Goal: Task Accomplishment & Management: Manage account settings

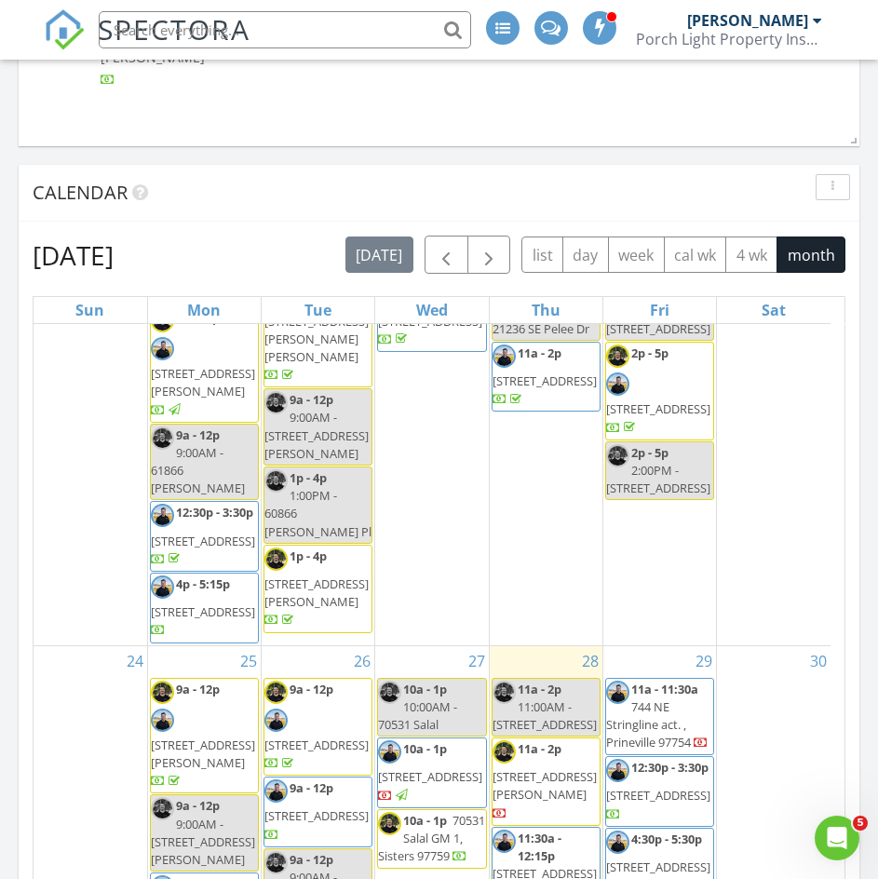
scroll to position [1841, 0]
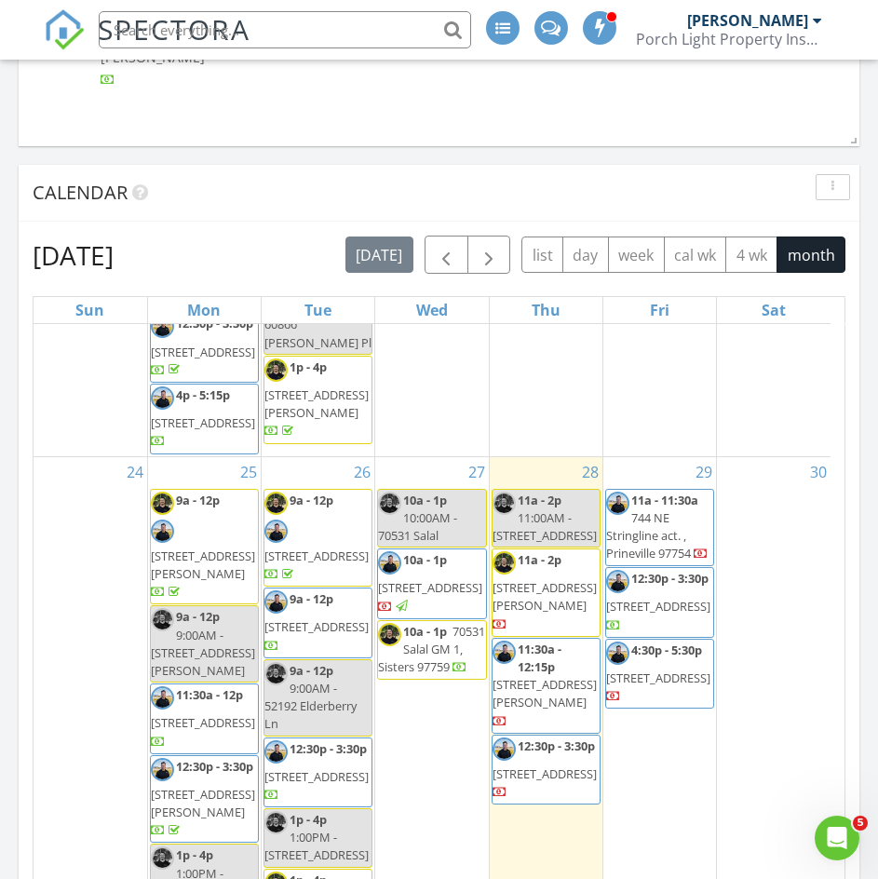
click at [444, 623] on span "10a - 1p" at bounding box center [425, 631] width 44 height 17
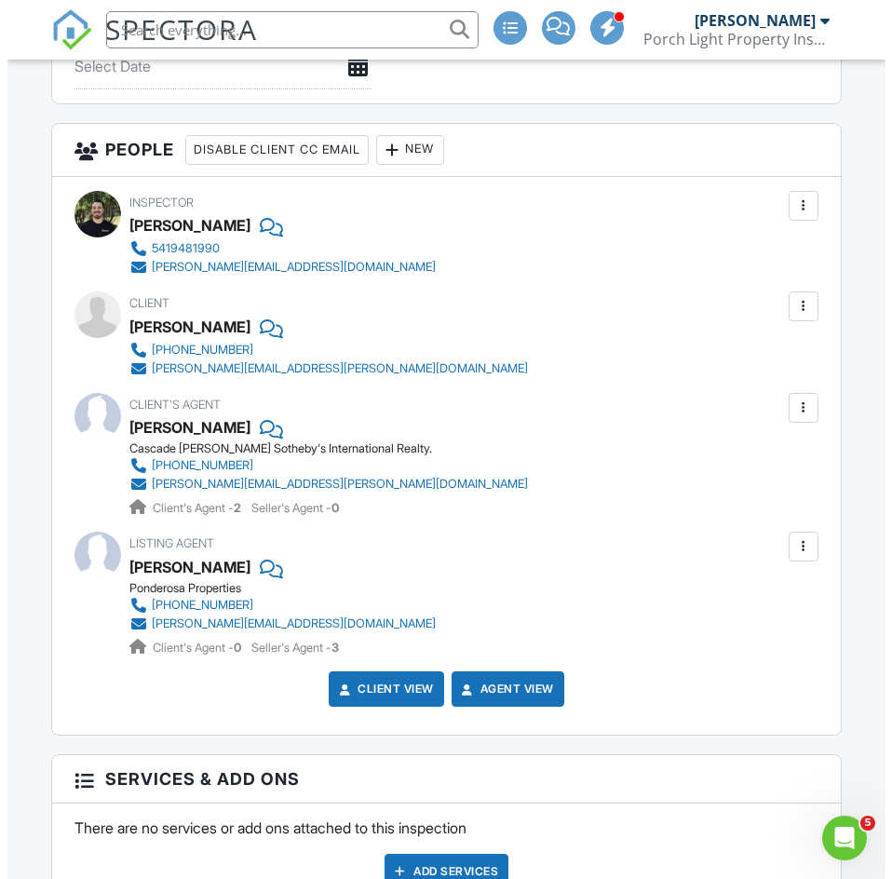
scroll to position [1863, 0]
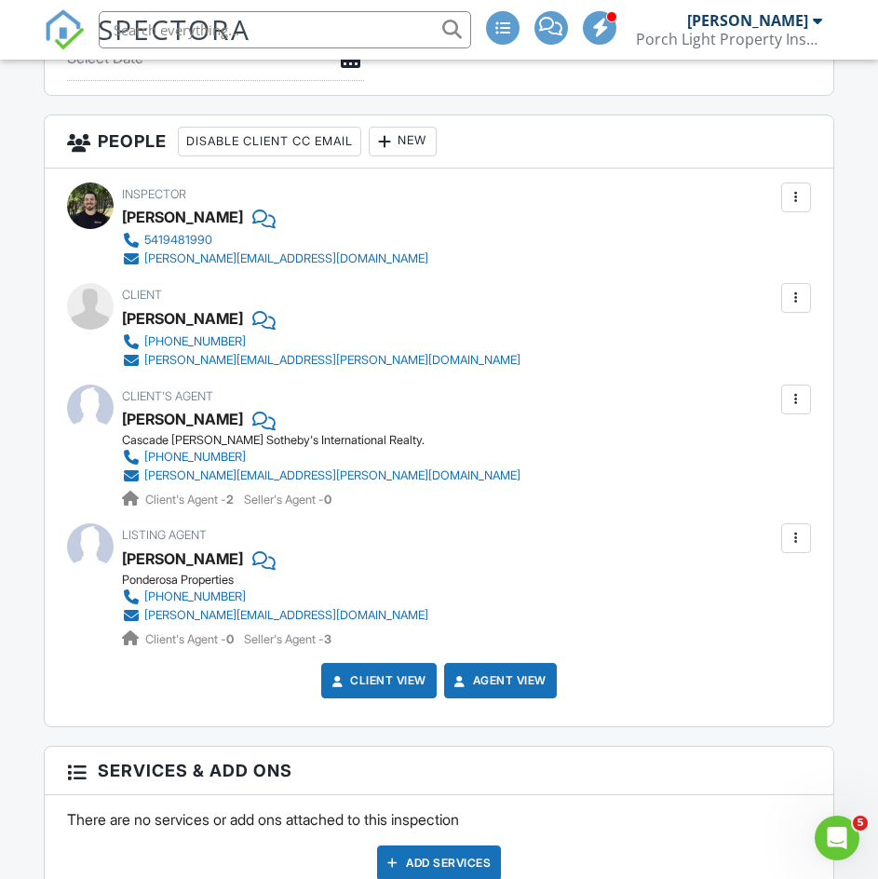
click at [412, 136] on div "New" at bounding box center [403, 142] width 68 height 30
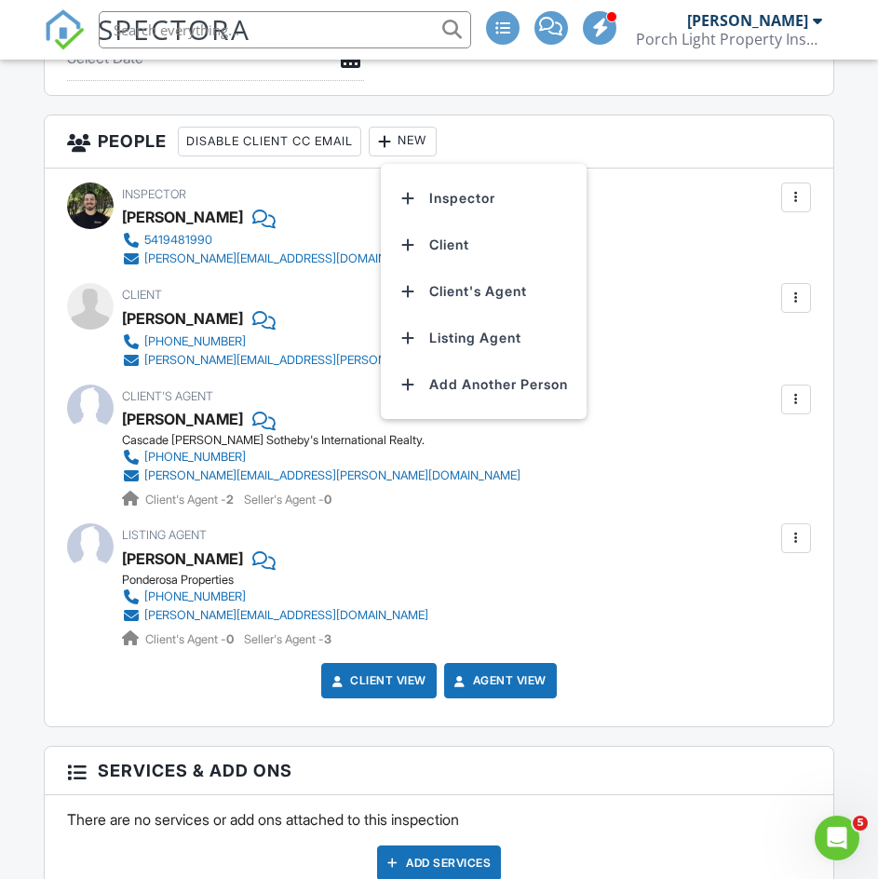
click at [473, 203] on li "Inspector" at bounding box center [484, 198] width 184 height 47
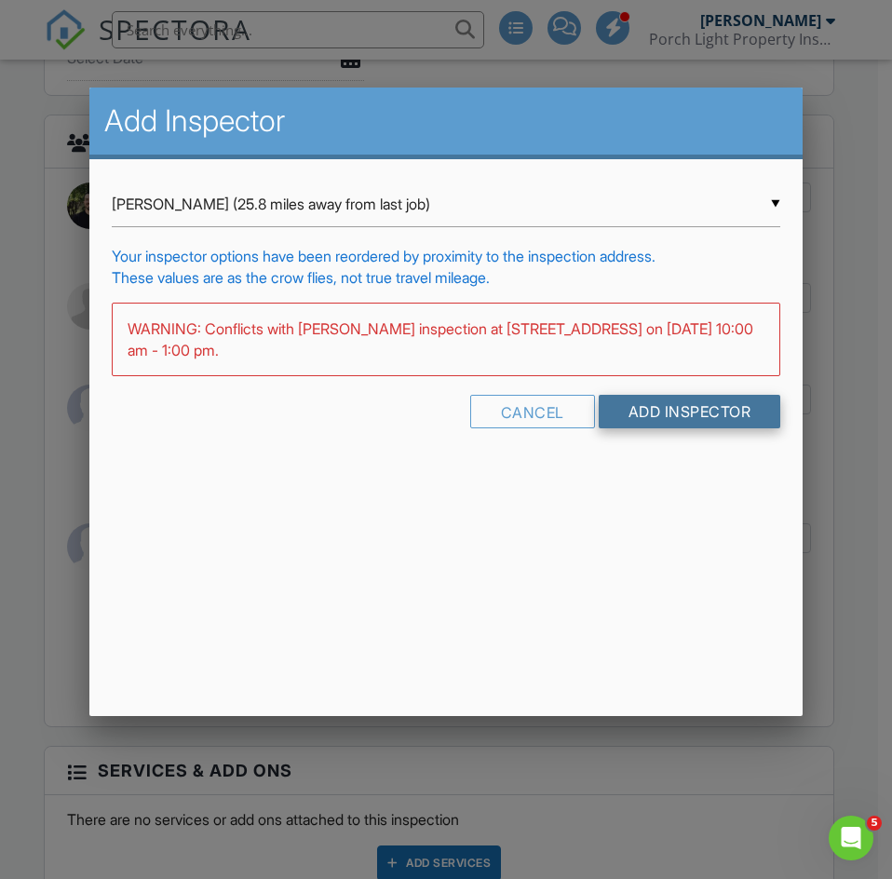
click at [679, 412] on input "Add Inspector" at bounding box center [690, 412] width 183 height 34
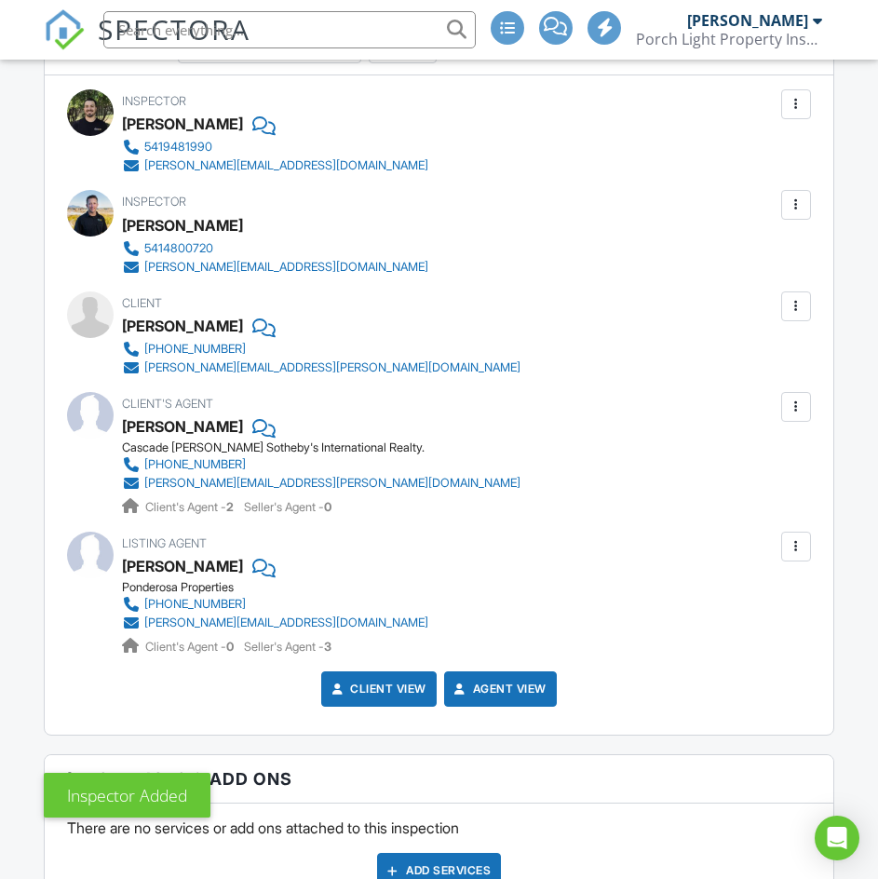
click at [799, 206] on div at bounding box center [796, 205] width 19 height 19
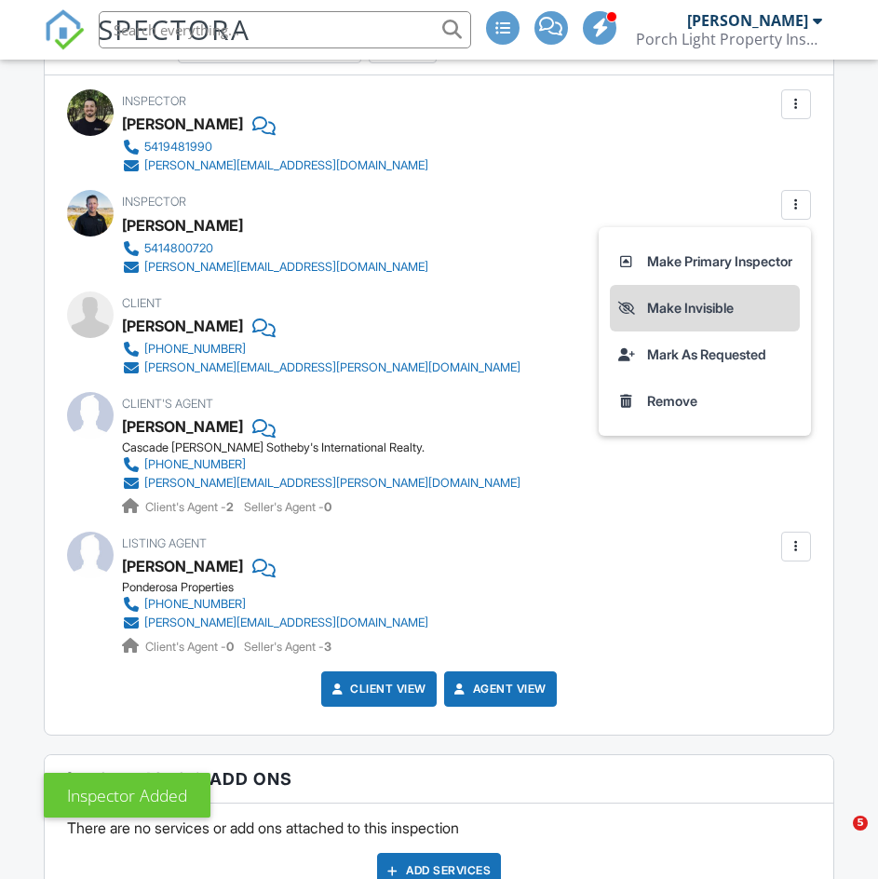
click at [664, 307] on li "Make Invisible" at bounding box center [705, 308] width 190 height 47
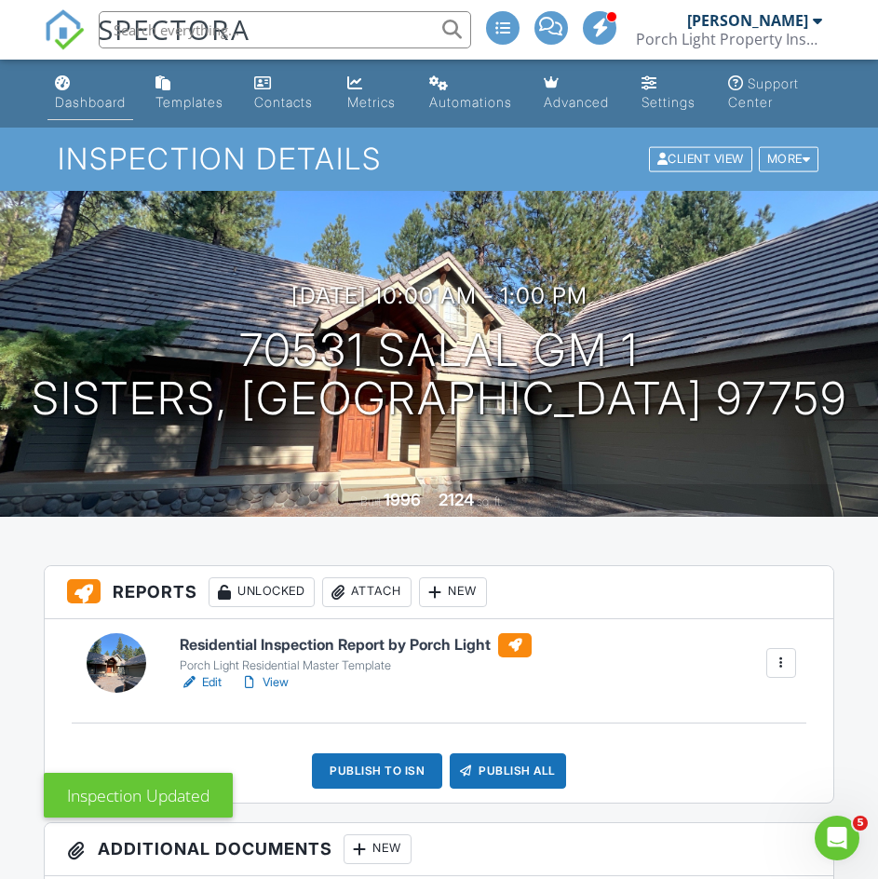
click at [93, 94] on div "Dashboard" at bounding box center [90, 102] width 71 height 16
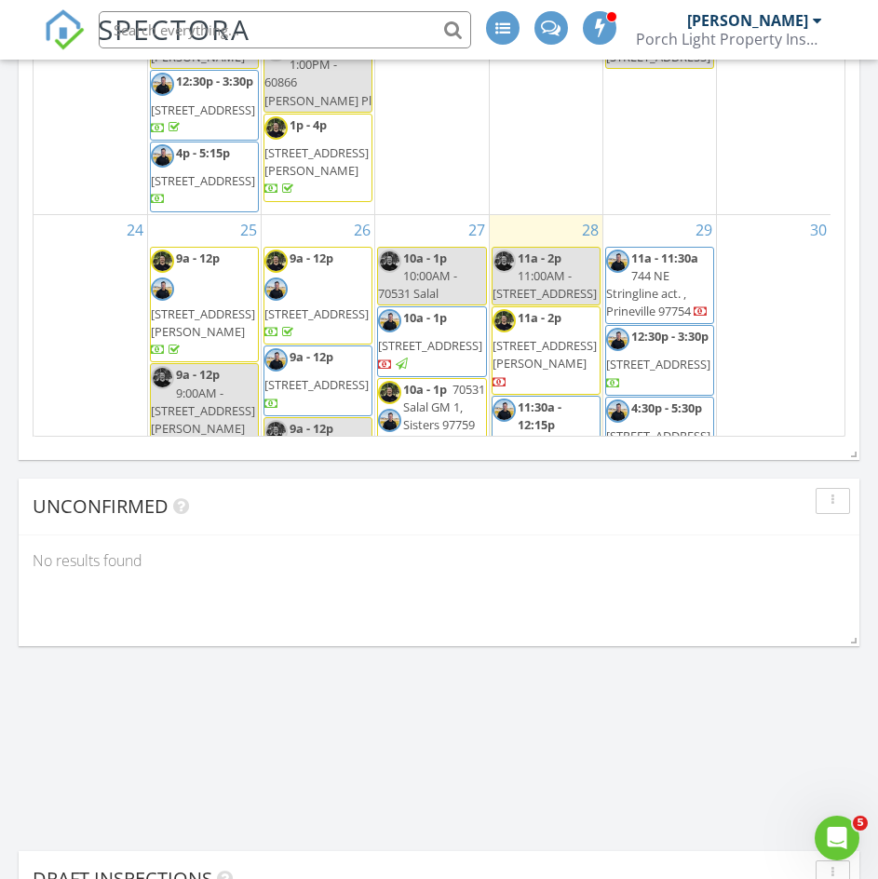
scroll to position [1469, 0]
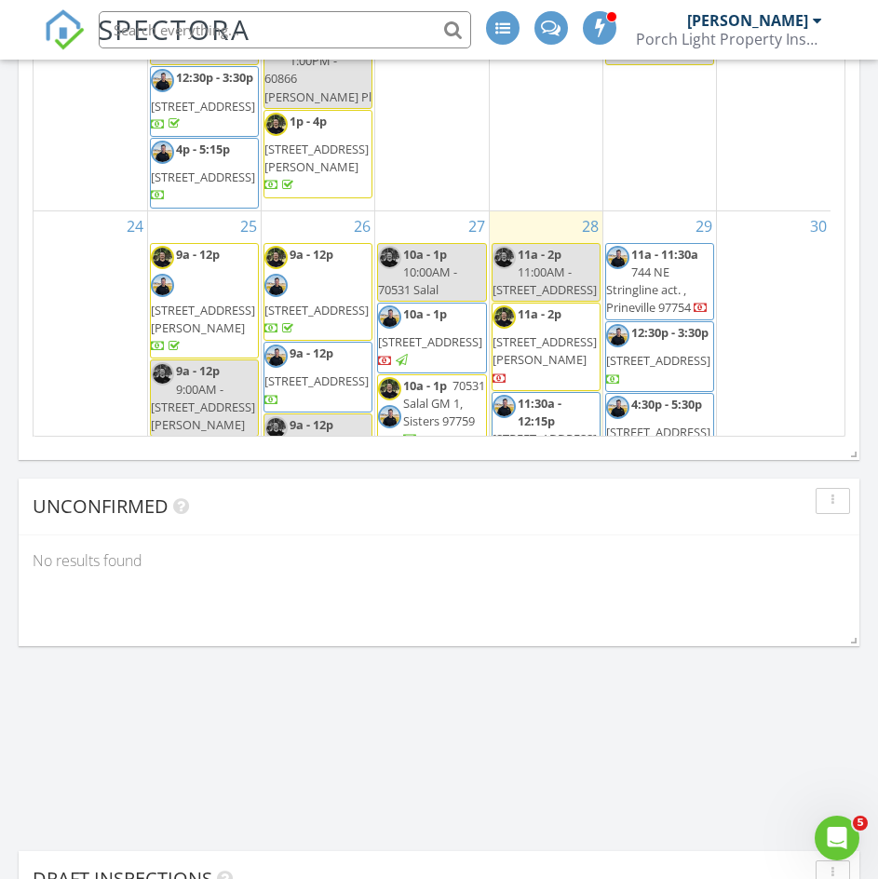
click at [561, 333] on span "703 SW Seventh St, Redmond 97756" at bounding box center [545, 350] width 104 height 34
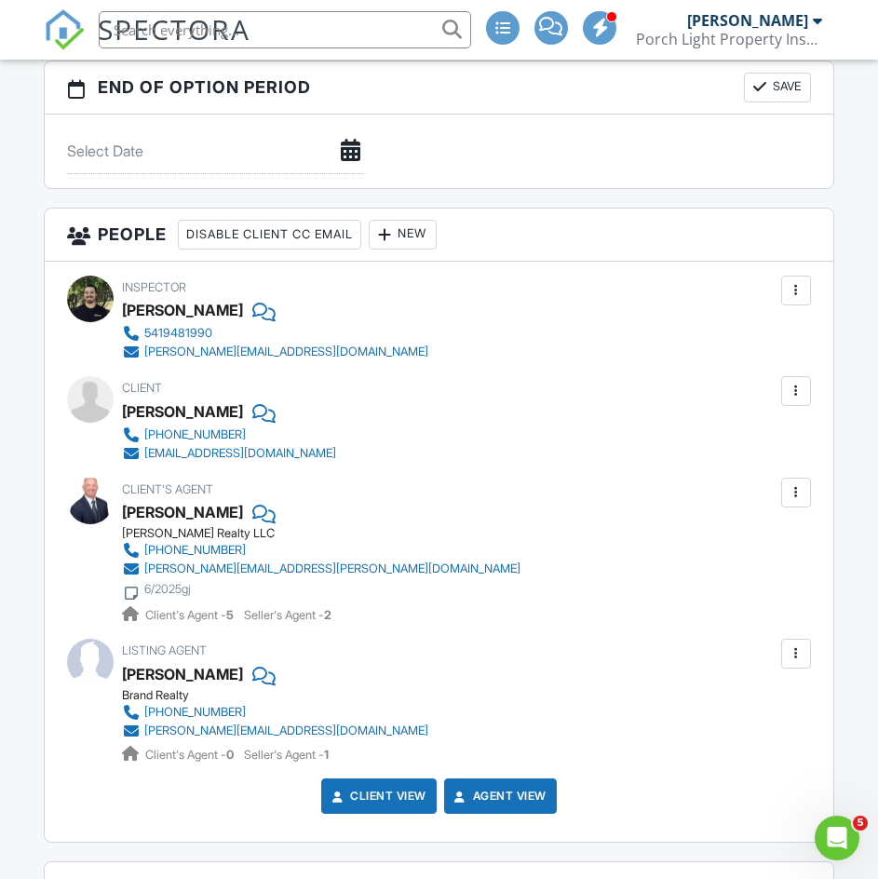
click at [427, 230] on div "New" at bounding box center [403, 235] width 68 height 30
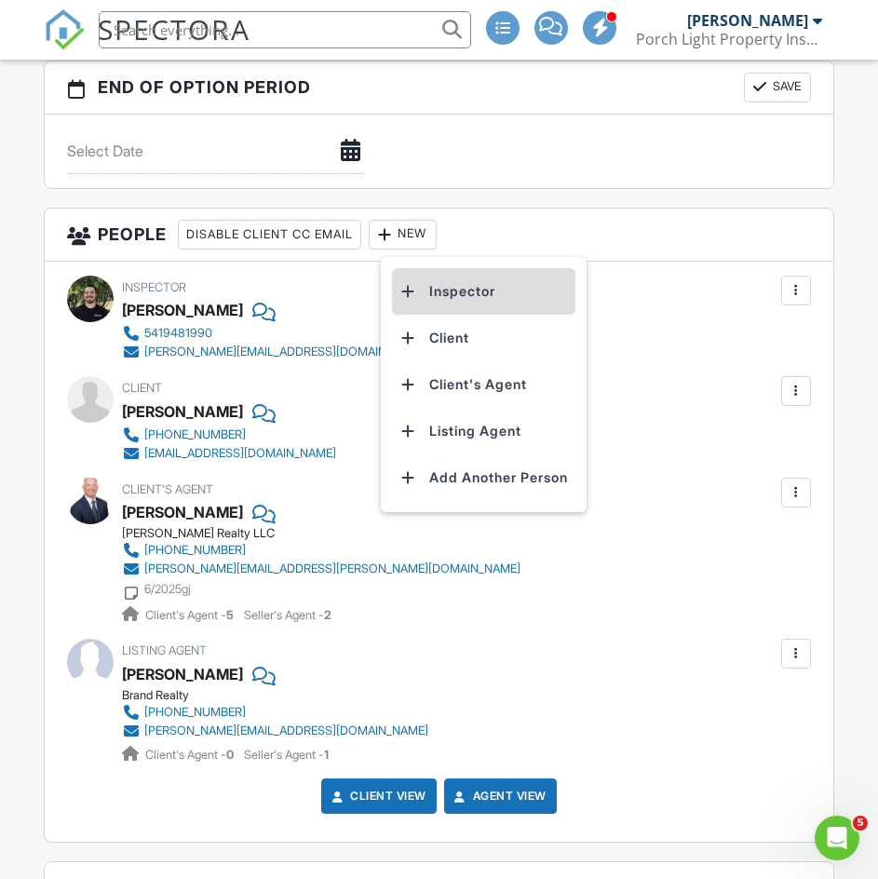
click at [481, 299] on li "Inspector" at bounding box center [484, 291] width 184 height 47
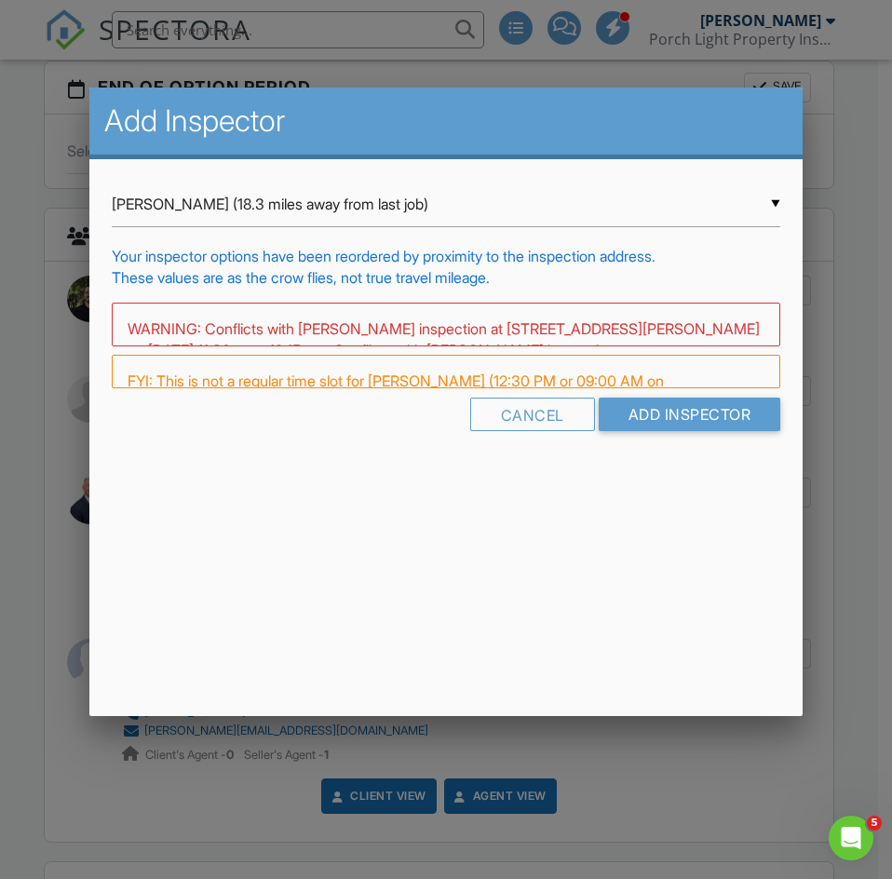
click at [644, 261] on div "Your inspector options have been reordered by proximity to the inspection addre…" at bounding box center [446, 256] width 669 height 20
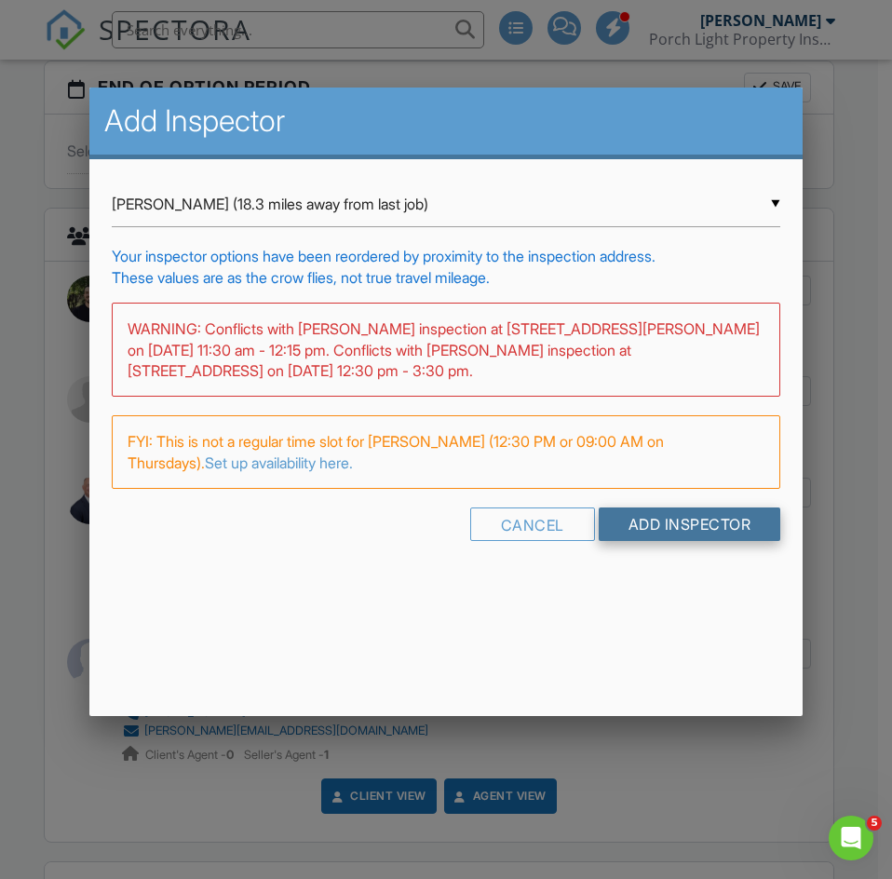
click at [681, 518] on input "Add Inspector" at bounding box center [690, 525] width 183 height 34
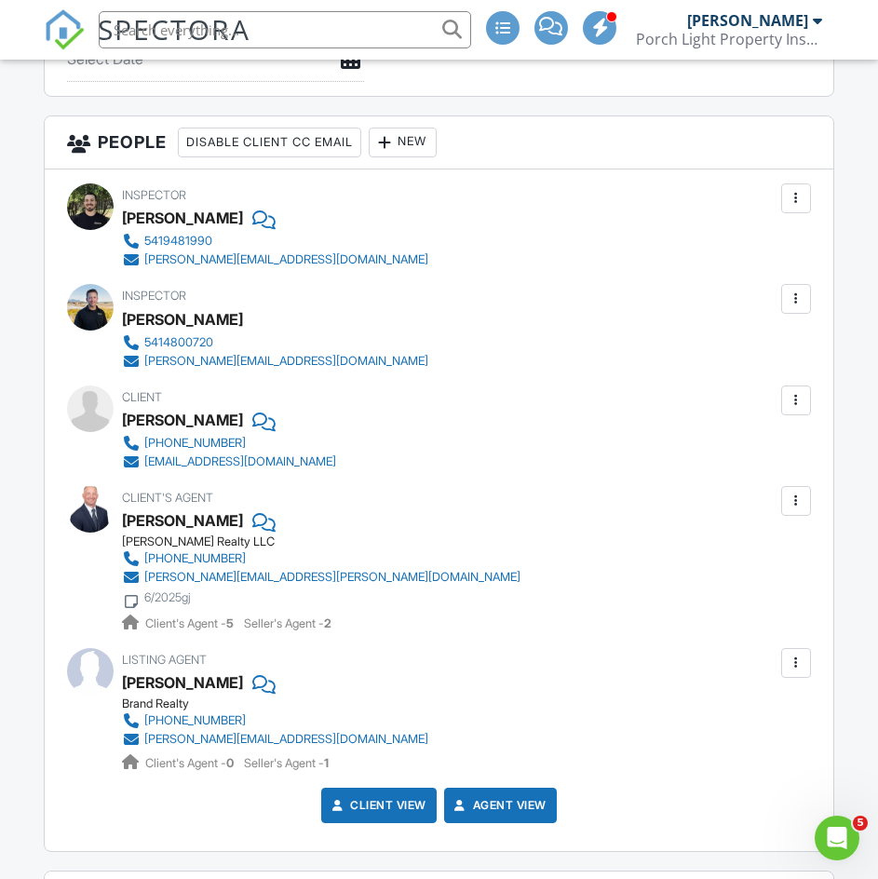
scroll to position [1861, 0]
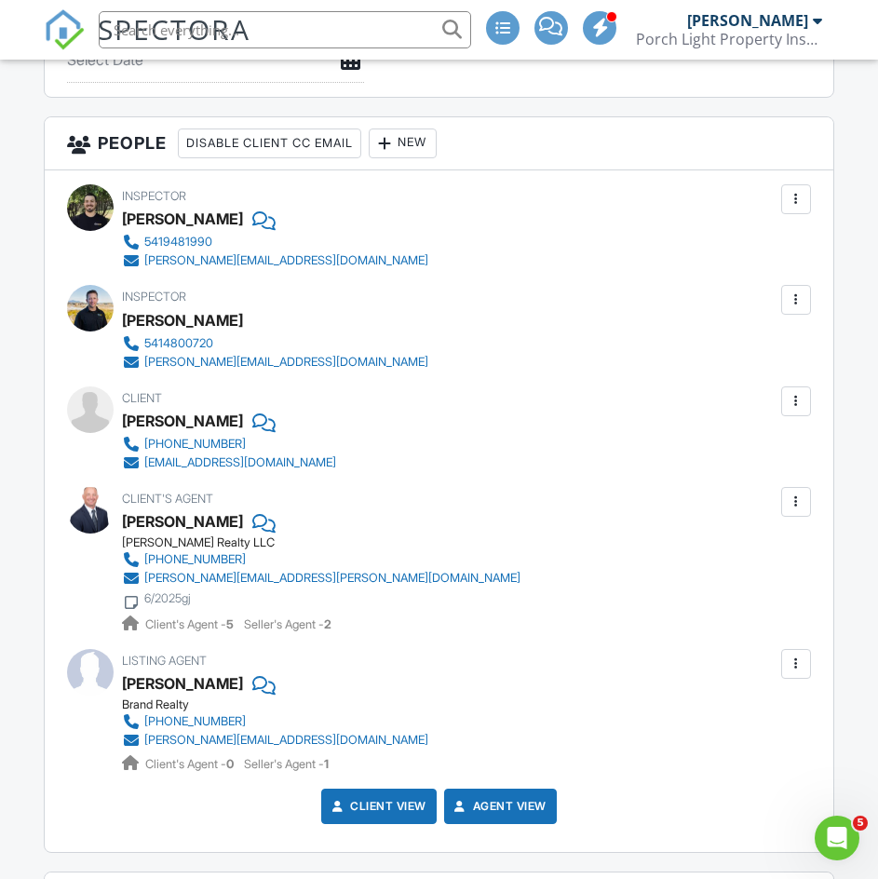
click at [810, 300] on div at bounding box center [797, 300] width 30 height 30
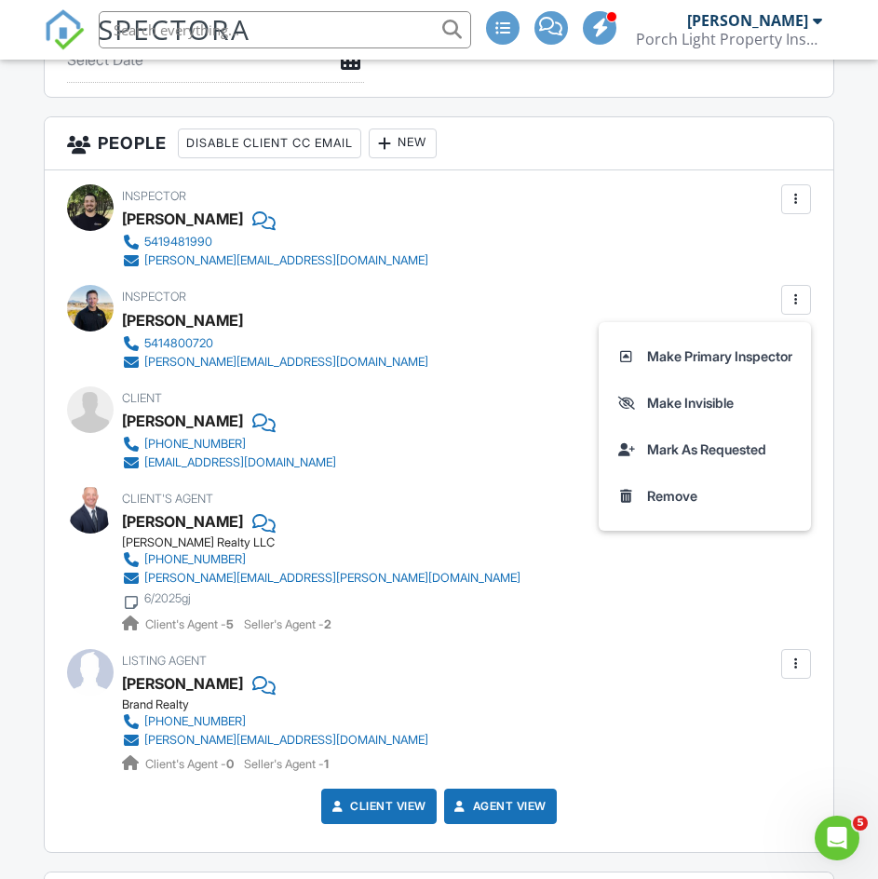
click at [738, 409] on li "Make Invisible" at bounding box center [705, 403] width 190 height 47
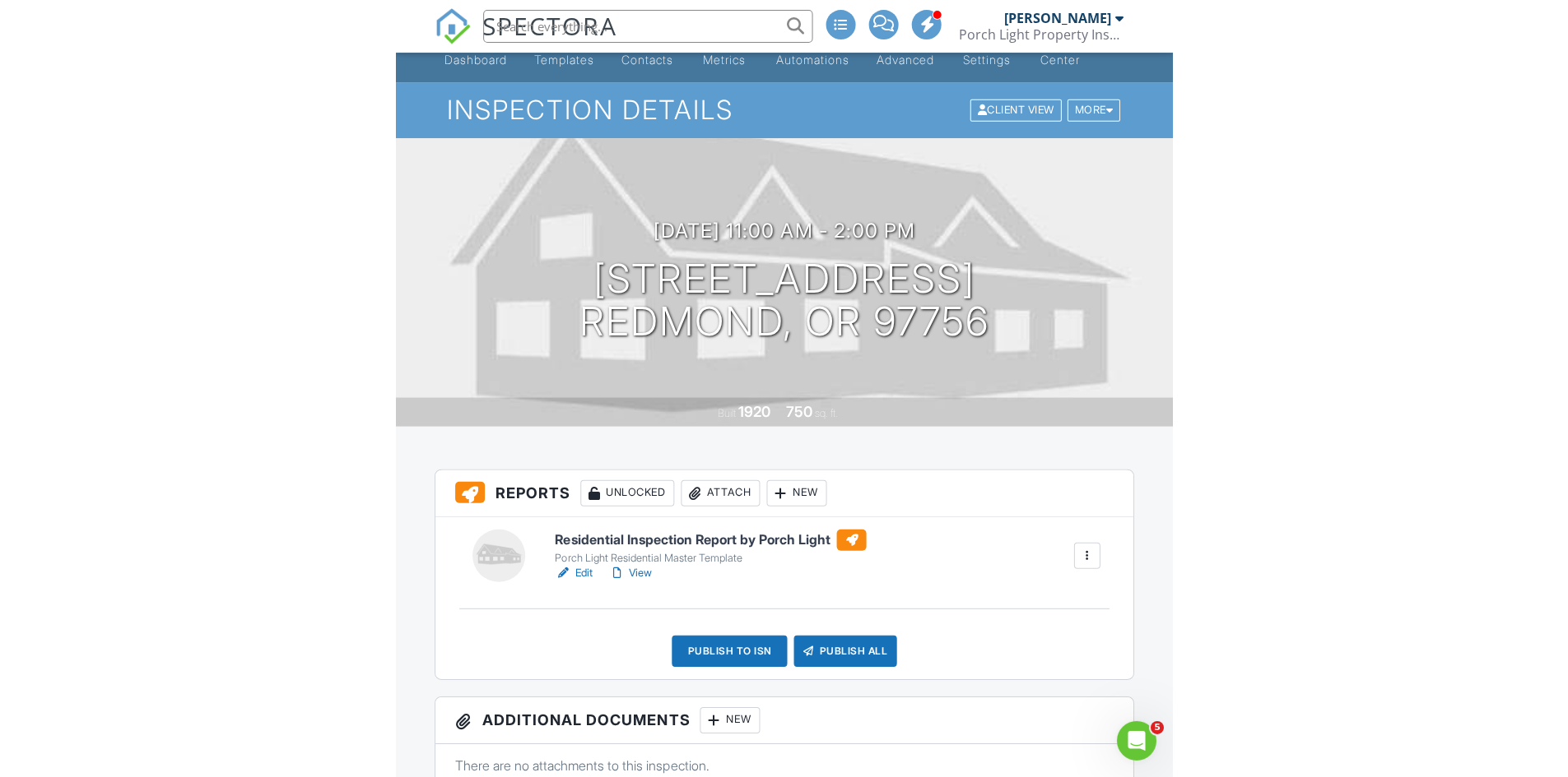
scroll to position [82, 0]
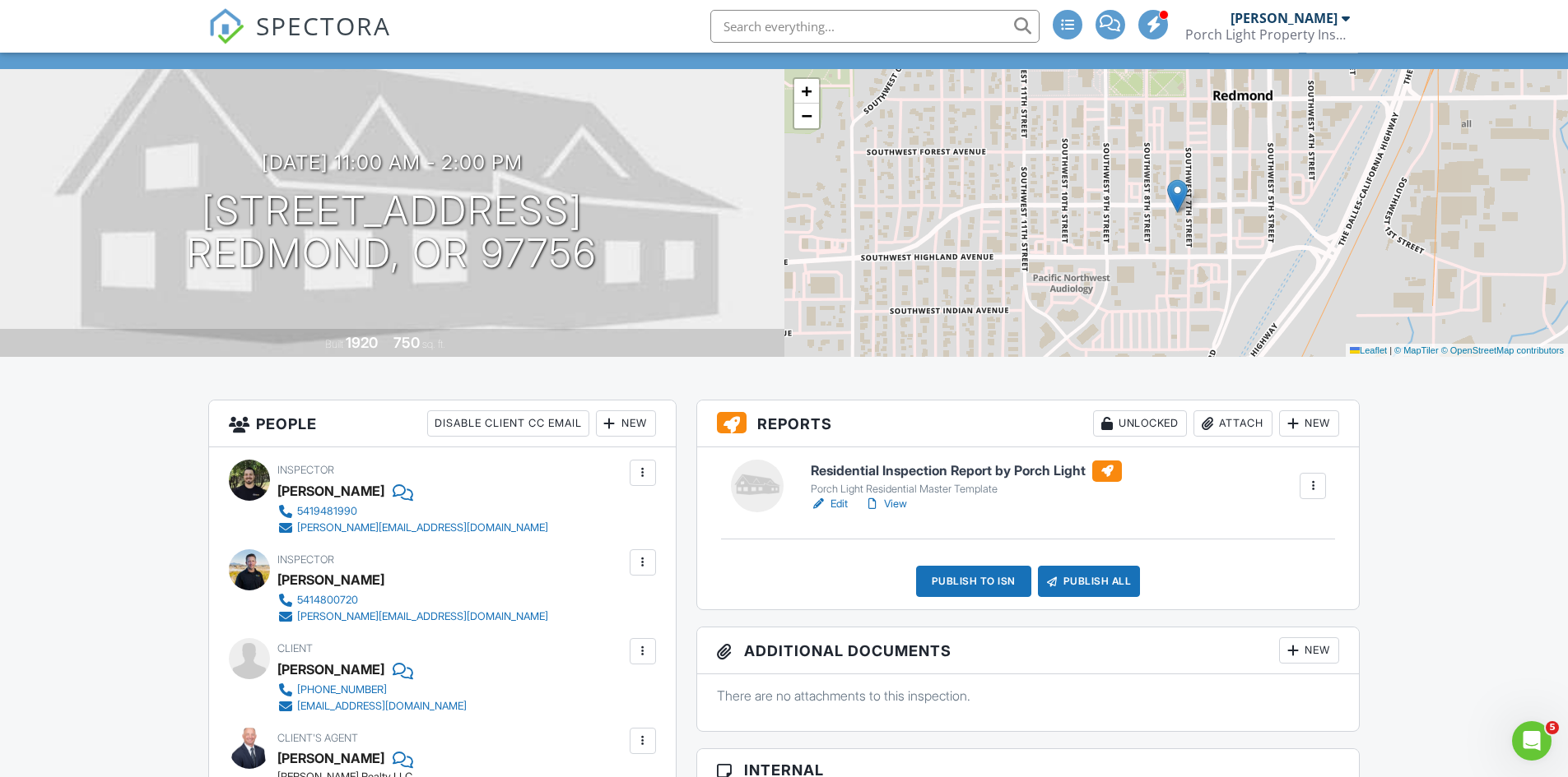
click at [301, 32] on span "SPECTORA" at bounding box center [323, 25] width 135 height 34
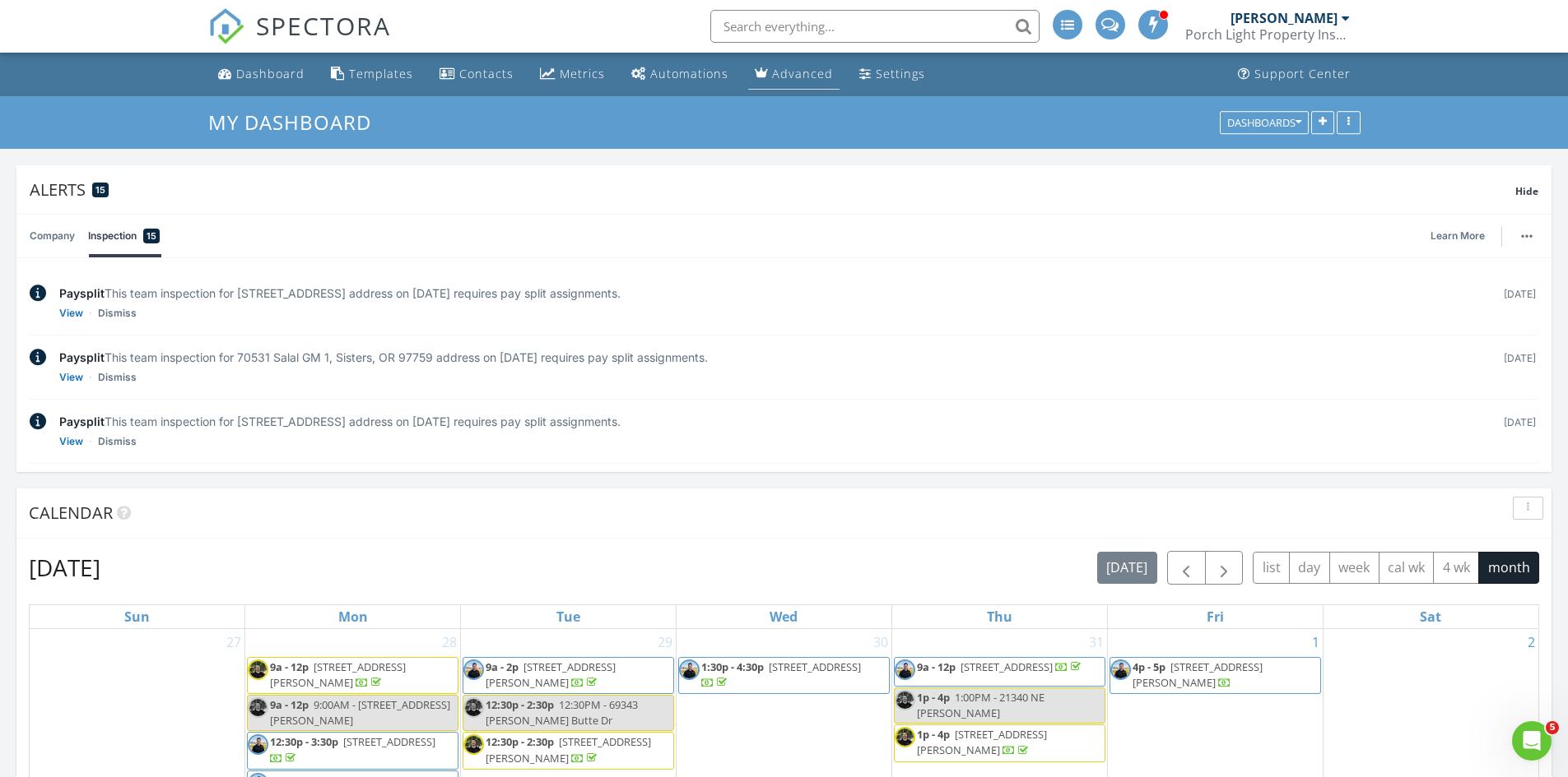
click at [796, 79] on div "Advanced" at bounding box center [802, 74] width 61 height 16
